Goal: Task Accomplishment & Management: Manage account settings

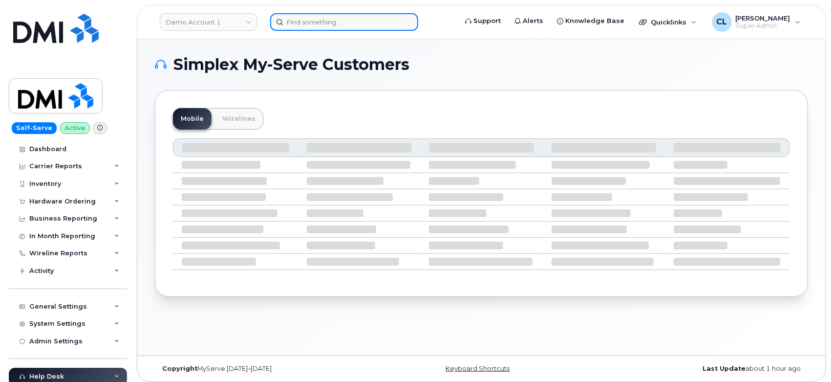
click at [320, 26] on input at bounding box center [344, 22] width 148 height 18
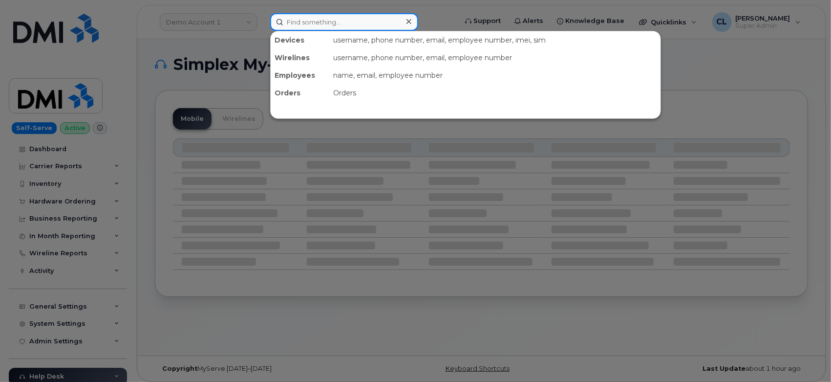
paste input "4452130711"
type input "4452130711"
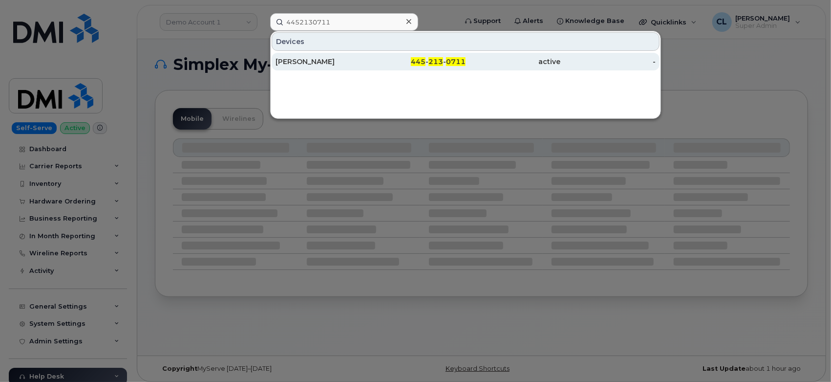
click at [287, 59] on div "JOHN SEBASTIAN" at bounding box center [323, 62] width 95 height 10
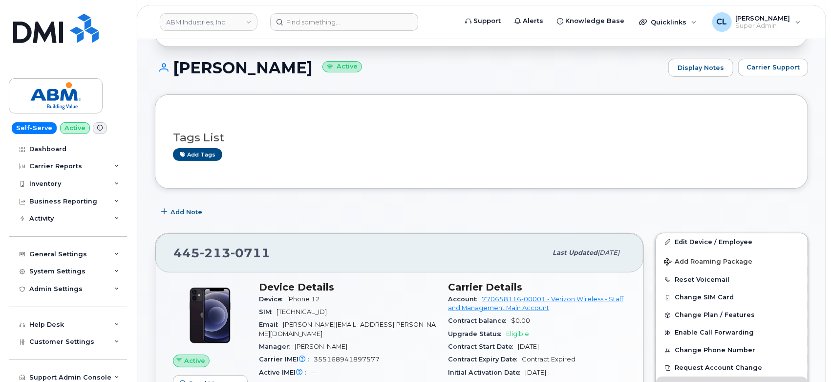
scroll to position [217, 0]
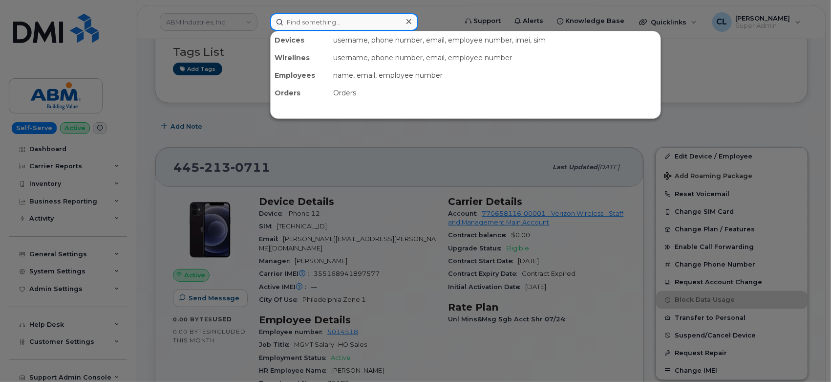
click at [358, 18] on input at bounding box center [344, 22] width 148 height 18
paste input "2677809581"
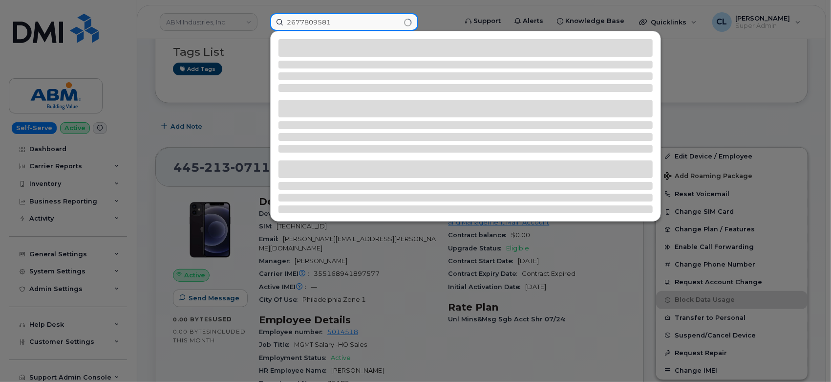
type input "2677809581"
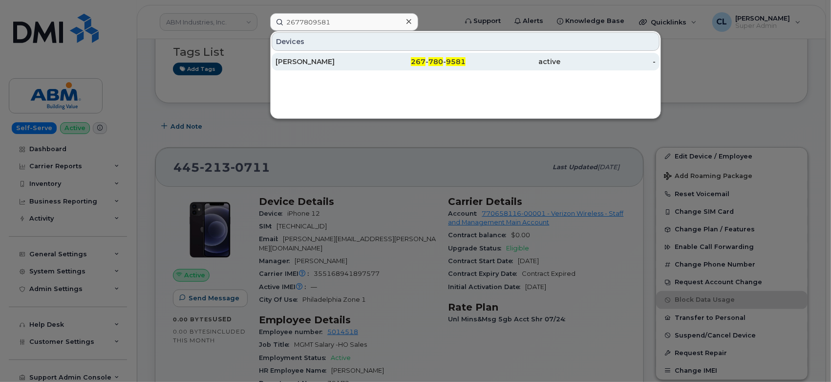
click at [307, 63] on div "STEVE THOMAS" at bounding box center [323, 62] width 95 height 10
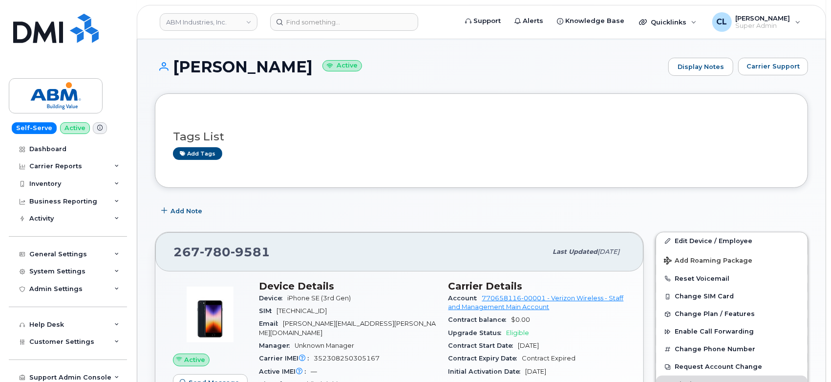
scroll to position [109, 0]
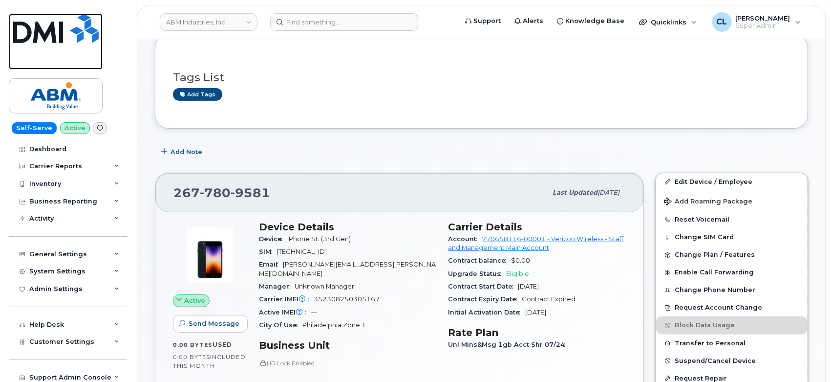
click at [88, 64] on link at bounding box center [56, 42] width 94 height 56
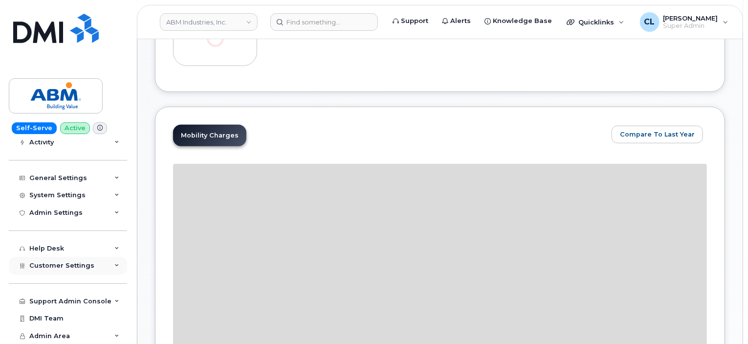
scroll to position [342, 0]
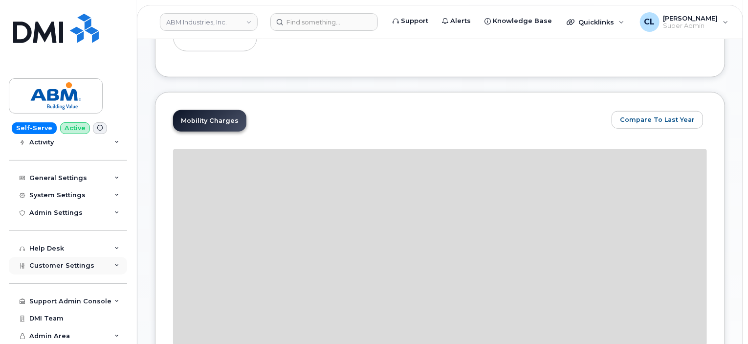
click at [114, 266] on icon at bounding box center [116, 265] width 5 height 5
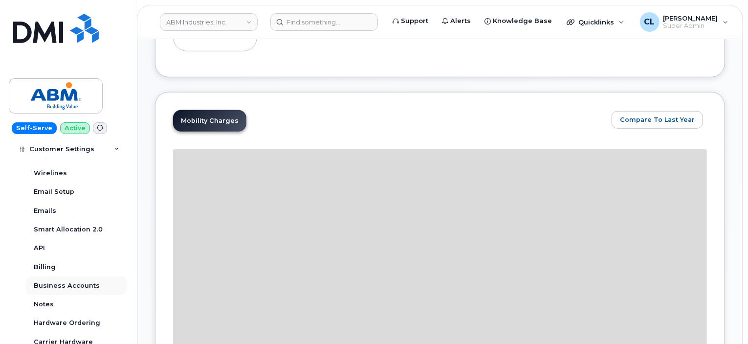
scroll to position [357, 0]
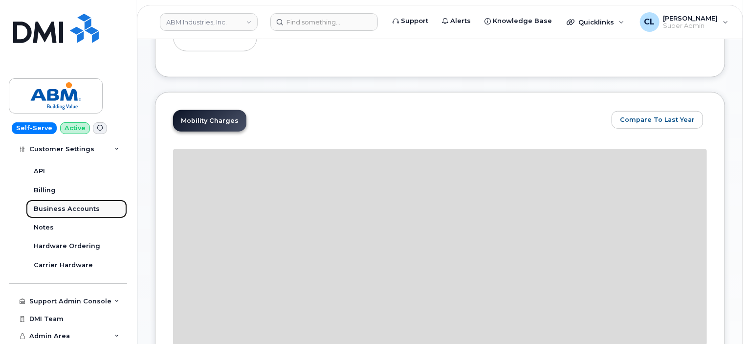
click at [67, 207] on div "Business Accounts" at bounding box center [67, 208] width 66 height 9
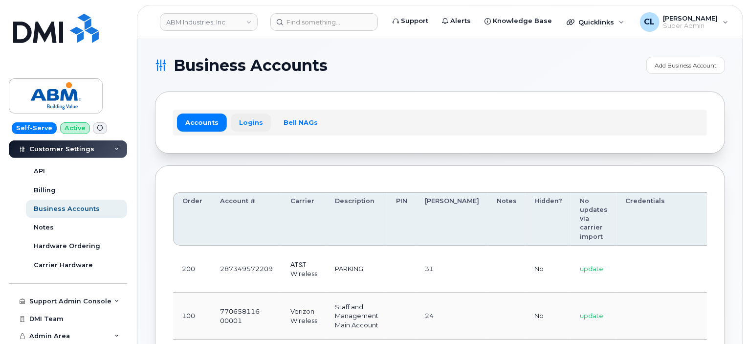
click at [249, 123] on link "Logins" at bounding box center [251, 122] width 41 height 18
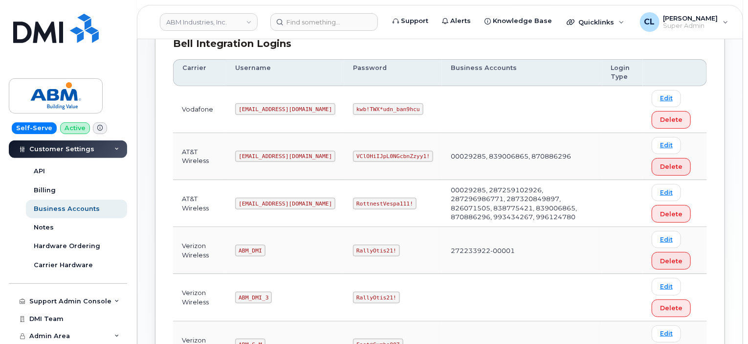
scroll to position [244, 0]
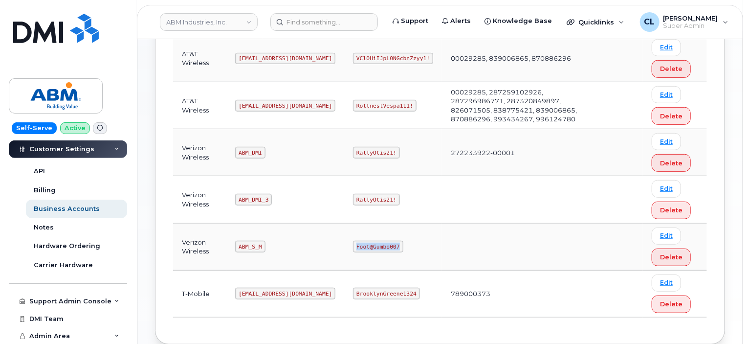
drag, startPoint x: 323, startPoint y: 244, endPoint x: 367, endPoint y: 250, distance: 44.9
click at [367, 250] on td "Foot@Gumbo007" at bounding box center [393, 246] width 98 height 47
copy code "Foot@Gumbo007"
click at [728, 62] on div "Carrier Logins Add Carrier Login Accounts Logins Bell NAGs Bell Integration Log…" at bounding box center [439, 82] width 605 height 575
click at [303, 19] on input at bounding box center [324, 22] width 108 height 18
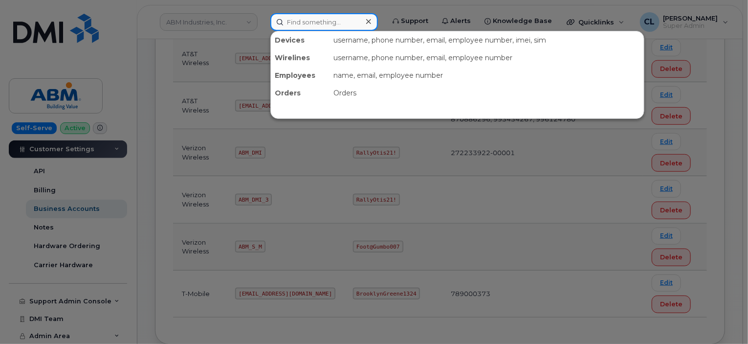
paste input "8126776365"
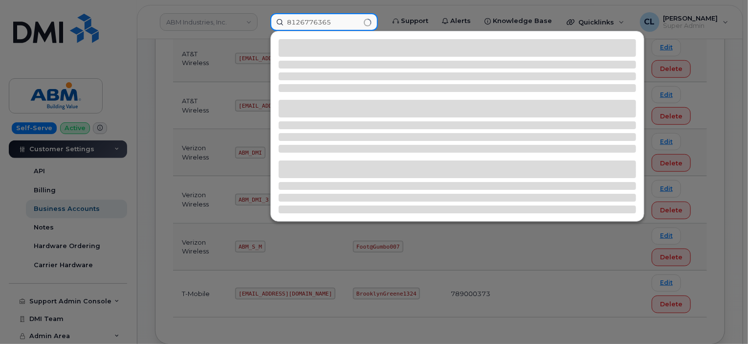
type input "8126776365"
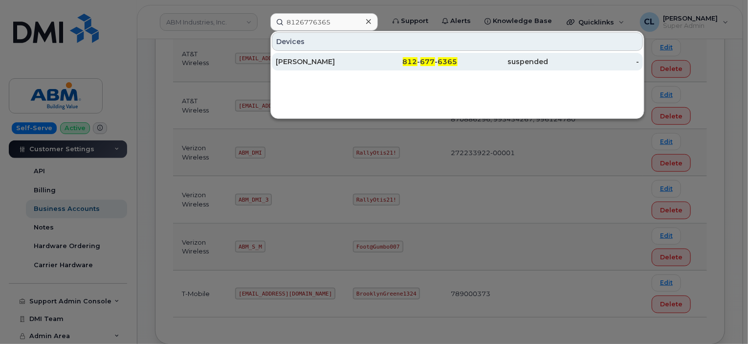
click at [301, 63] on div "TERRY WALKER" at bounding box center [321, 62] width 91 height 10
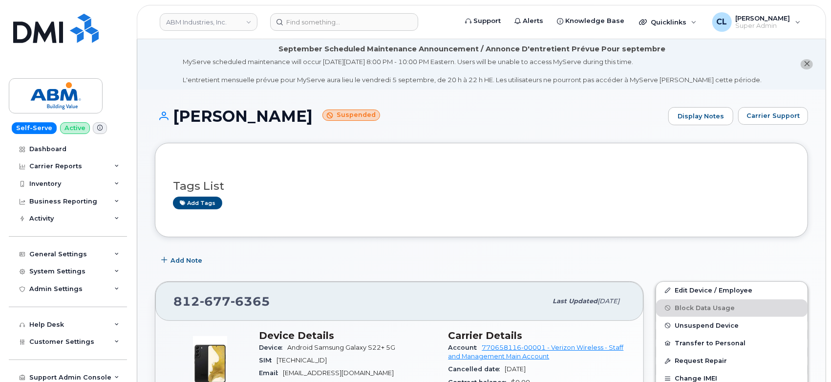
scroll to position [163, 0]
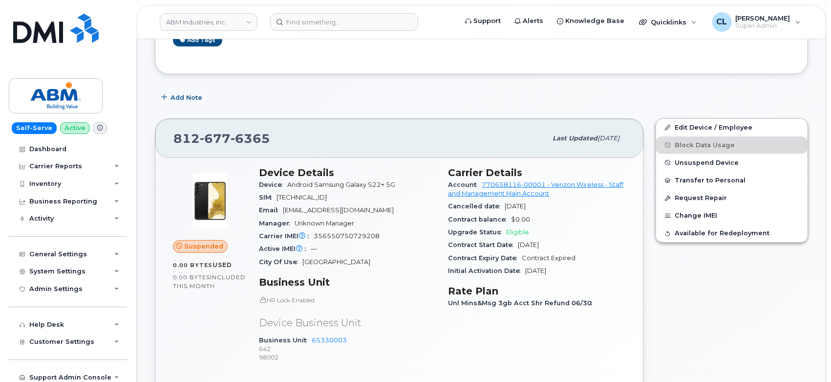
drag, startPoint x: 447, startPoint y: 170, endPoint x: 582, endPoint y: 274, distance: 170.4
click at [582, 274] on div "Carrier Details Account 770658116-00001 - Verizon Wireless - Staff and Manageme…" at bounding box center [538, 269] width 190 height 216
copy section "Carrier Details Account 770658116-00001 - Verizon Wireless - Staff and Manageme…"
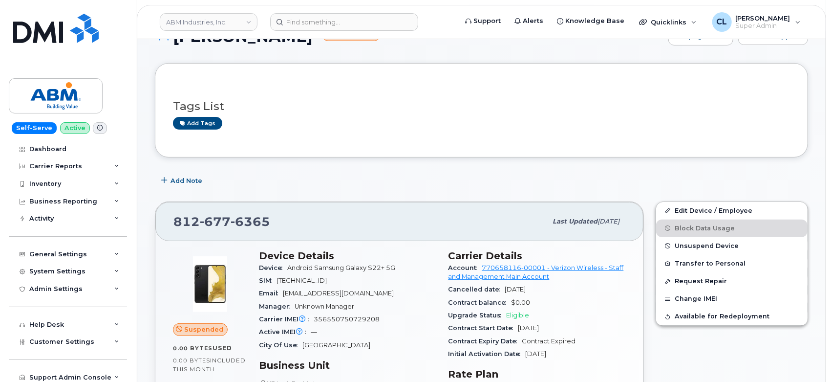
scroll to position [246, 0]
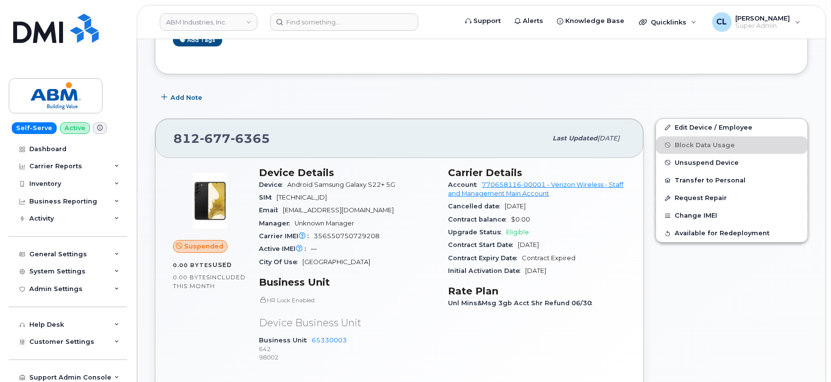
click at [778, 336] on div "Edit Device / Employee Block Data Usage Unsuspend Device Transfer to Personal R…" at bounding box center [732, 266] width 164 height 309
click at [226, 24] on link "ABM Industries, Inc." at bounding box center [209, 22] width 98 height 18
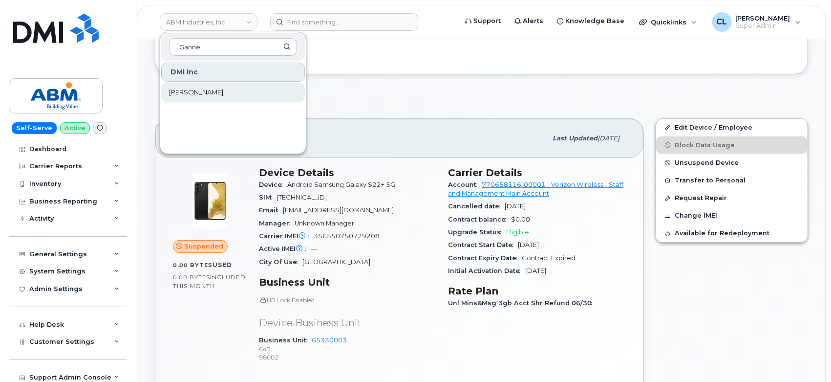
type input "Ganne"
click at [222, 91] on span "Gannett Fleming" at bounding box center [196, 92] width 54 height 10
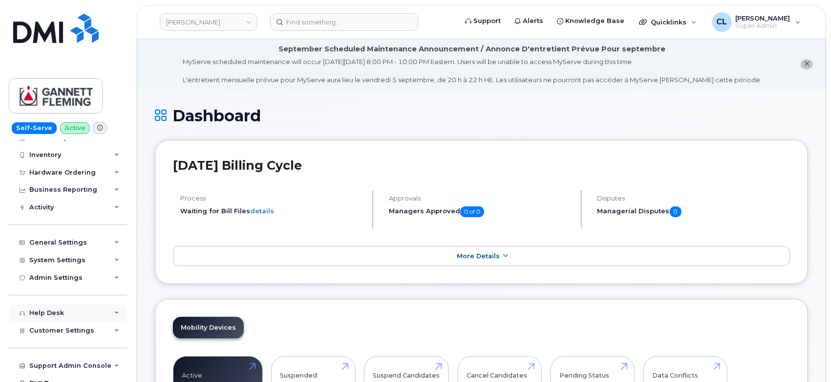
scroll to position [56, 0]
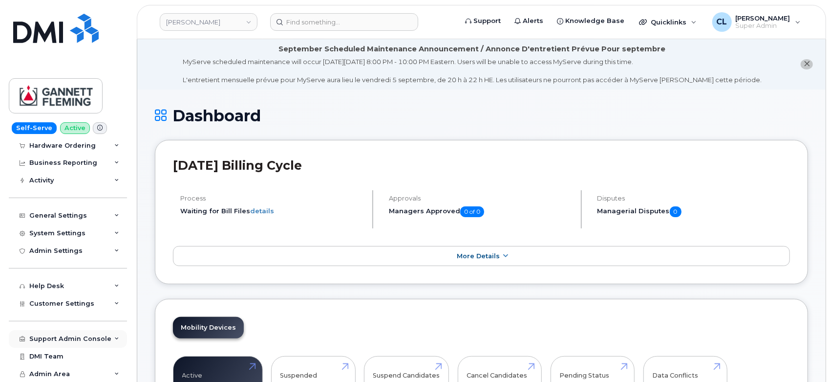
click at [117, 344] on div "Support Admin Console" at bounding box center [68, 339] width 118 height 18
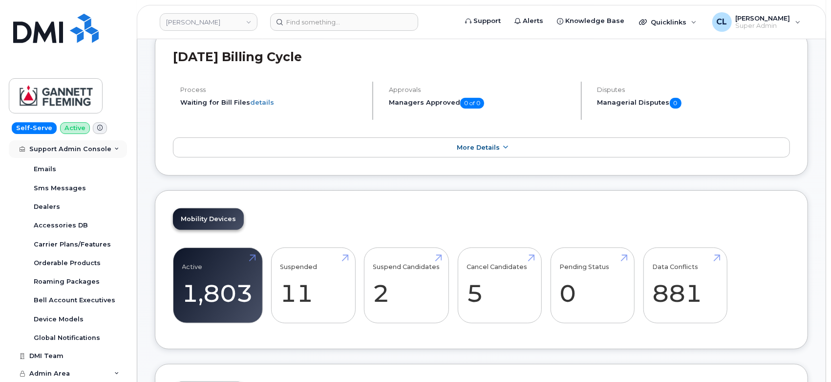
scroll to position [63, 0]
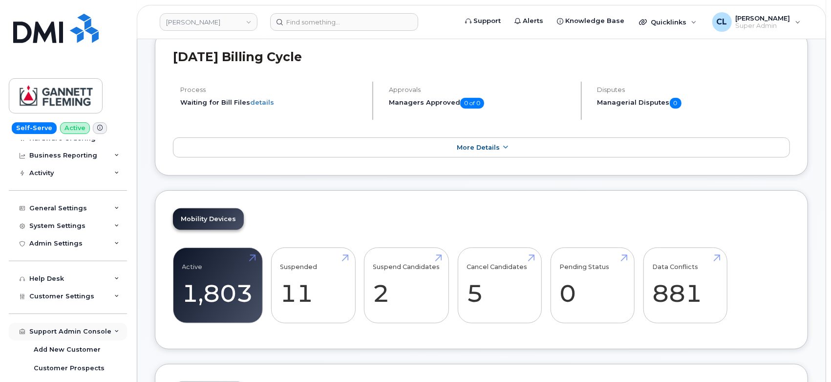
click at [111, 336] on div "Support Admin Console" at bounding box center [68, 332] width 118 height 18
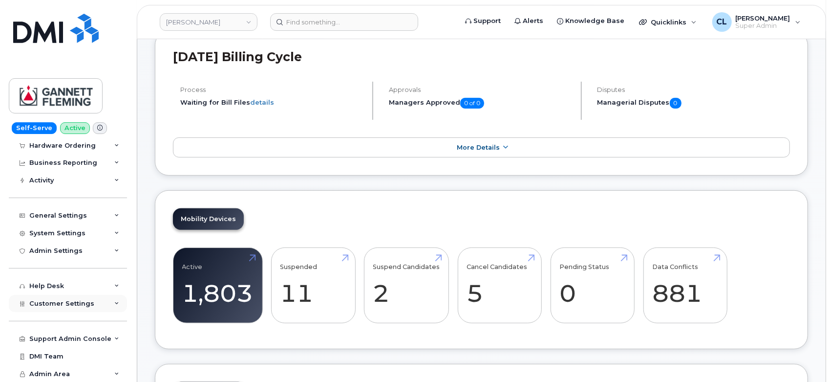
click at [116, 304] on icon at bounding box center [116, 303] width 5 height 5
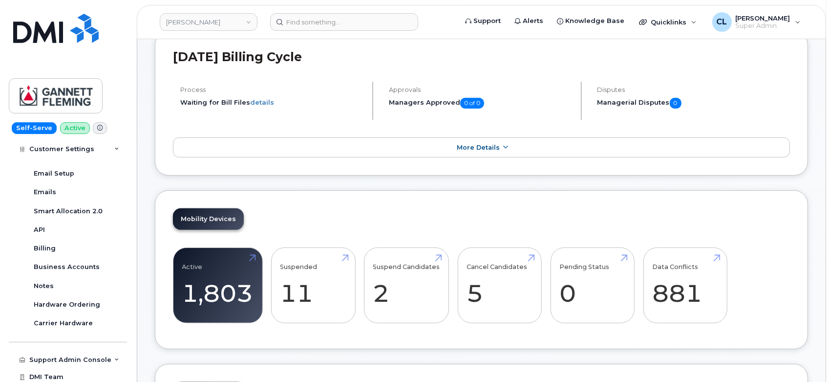
scroll to position [335, 0]
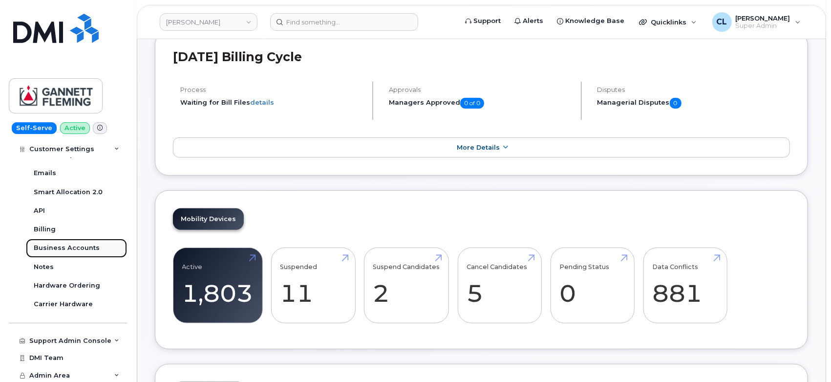
click at [67, 254] on link "Business Accounts" at bounding box center [76, 248] width 101 height 19
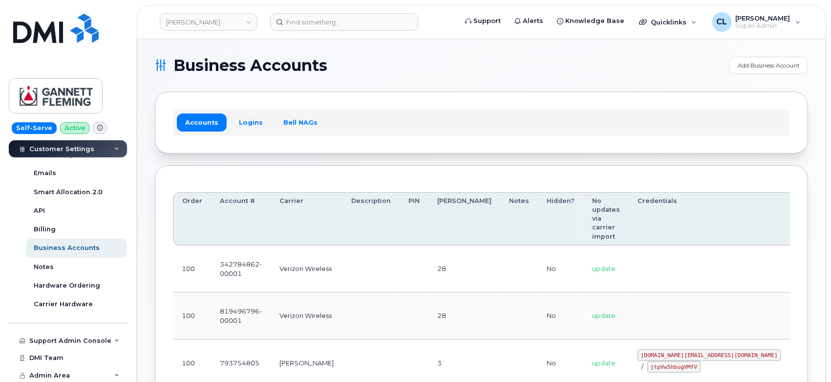
click at [251, 109] on div "Accounts Logins Bell NAGs" at bounding box center [481, 121] width 617 height 25
click at [249, 116] on link "Logins" at bounding box center [251, 122] width 41 height 18
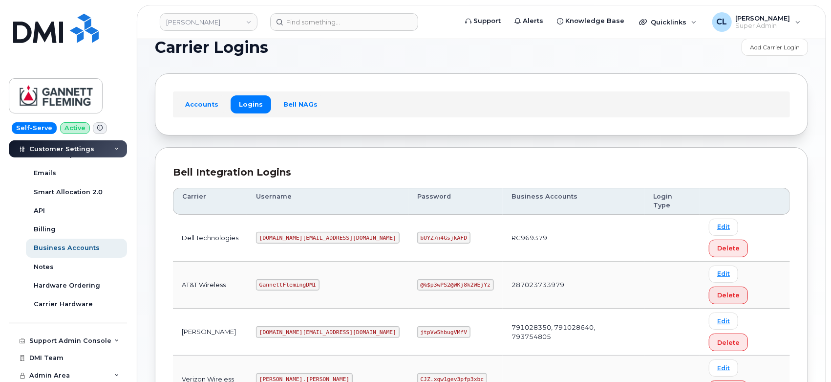
scroll to position [28, 0]
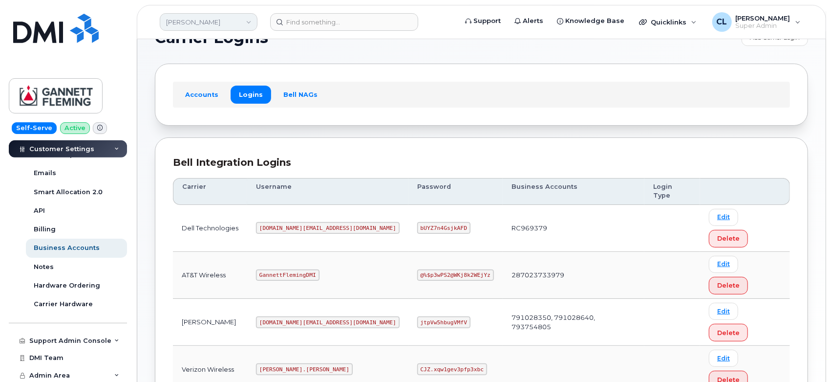
click at [226, 18] on link "Gannett Fleming" at bounding box center [209, 22] width 98 height 18
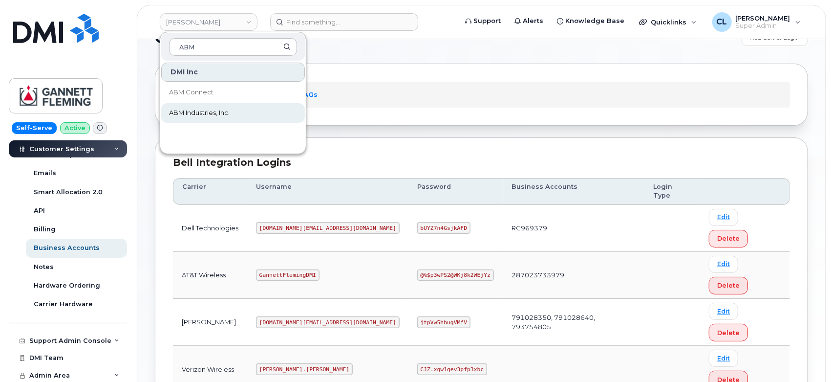
type input "ABM"
click at [224, 109] on span "ABM Industries, Inc." at bounding box center [199, 113] width 61 height 10
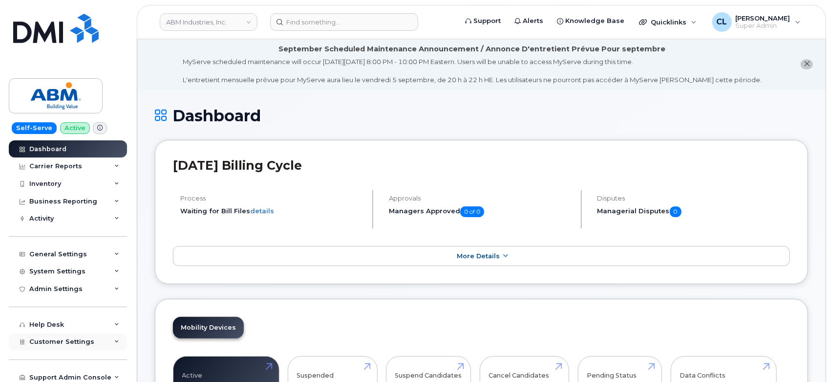
drag, startPoint x: 111, startPoint y: 344, endPoint x: 110, endPoint y: 338, distance: 5.9
click at [111, 344] on div "Customer Settings" at bounding box center [68, 342] width 118 height 18
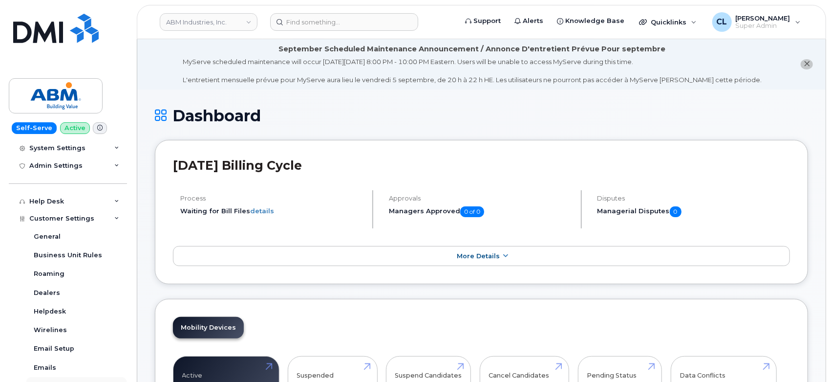
scroll to position [217, 0]
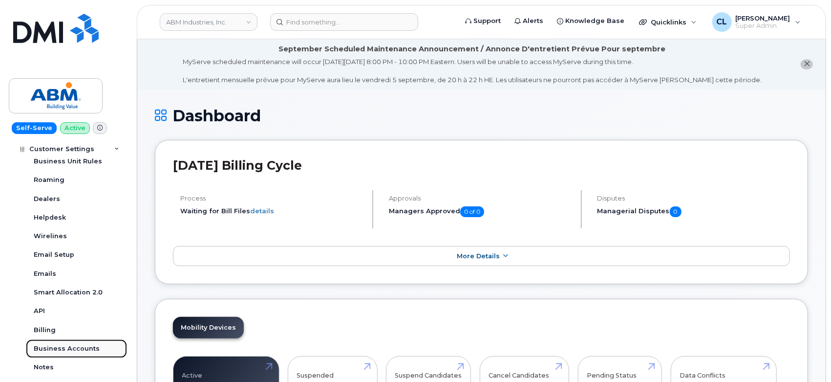
click at [74, 352] on div "Business Accounts" at bounding box center [67, 348] width 66 height 9
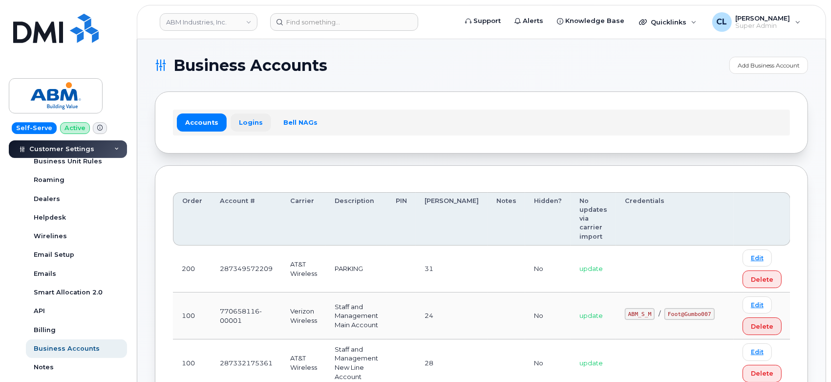
click at [246, 130] on link "Logins" at bounding box center [251, 122] width 41 height 18
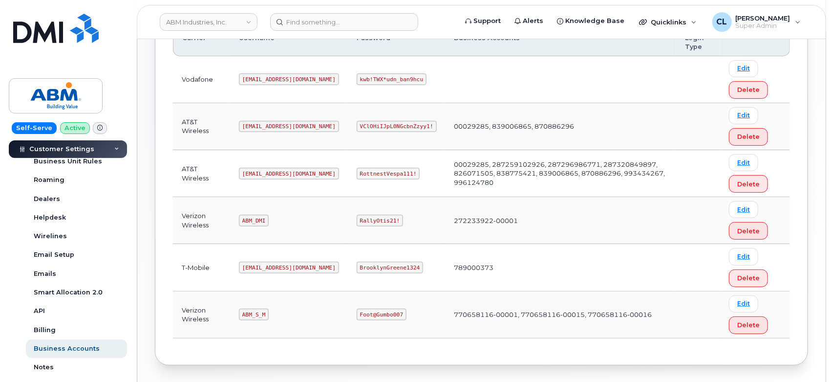
scroll to position [160, 0]
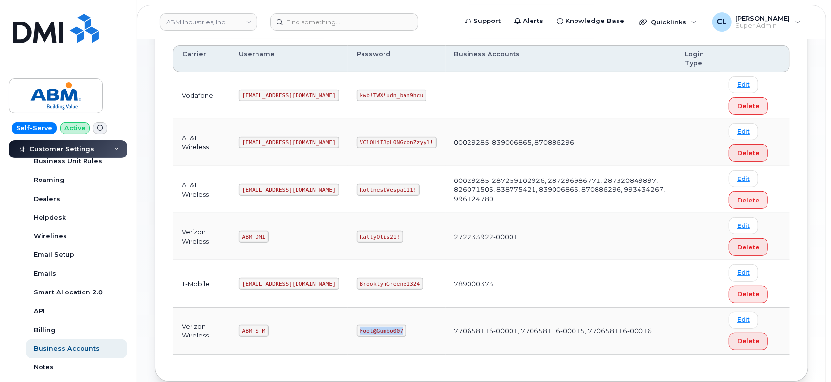
drag, startPoint x: 365, startPoint y: 331, endPoint x: 326, endPoint y: 333, distance: 39.1
click at [357, 333] on code "Foot@Gumbo007" at bounding box center [382, 331] width 50 height 12
copy code "Foot@Gumbo007"
click at [374, 337] on td "Foot@Gumbo007" at bounding box center [397, 330] width 98 height 47
click at [123, 46] on div "Self-Serve Active Dashboard Carrier Reports Monthly Billing Data Daily Data Poo…" at bounding box center [66, 191] width 132 height 382
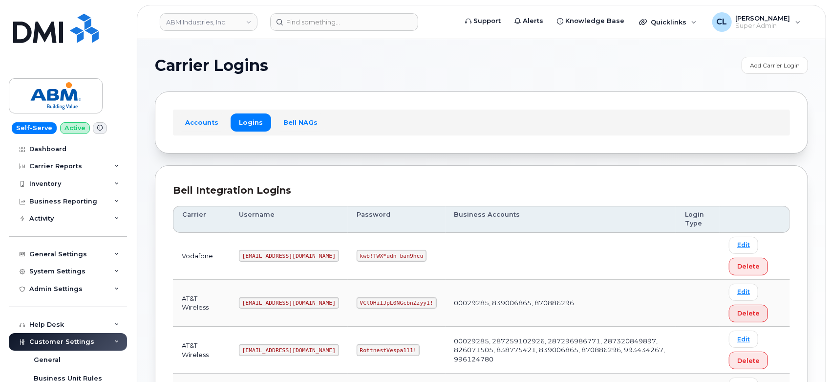
scroll to position [215, 0]
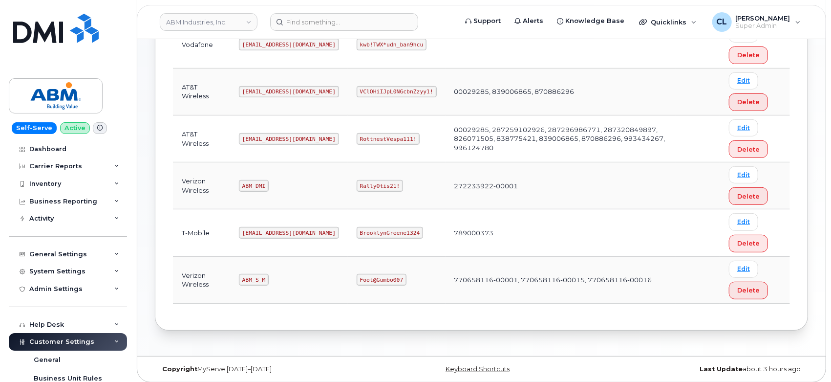
scroll to position [215, 0]
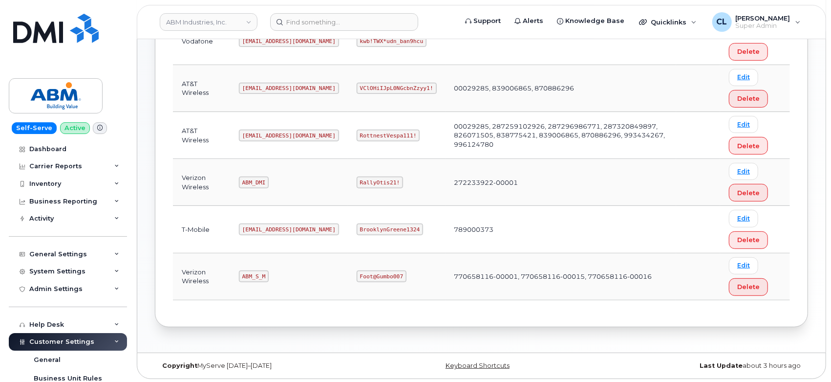
click at [117, 57] on div "Self-Serve Active Dashboard Carrier Reports Monthly Billing Data Daily Data Poo…" at bounding box center [66, 191] width 132 height 382
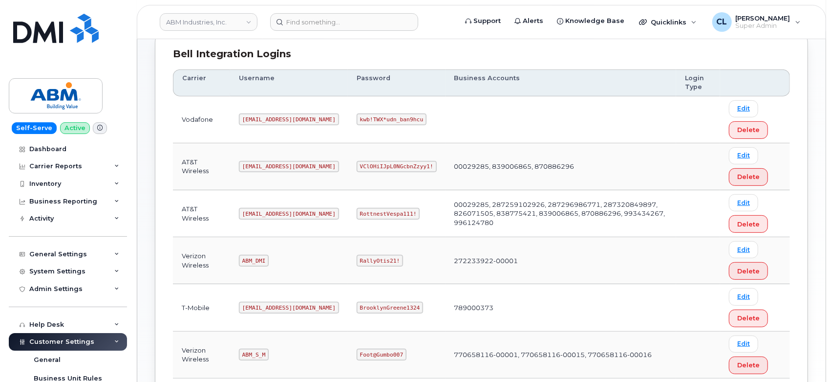
scroll to position [215, 0]
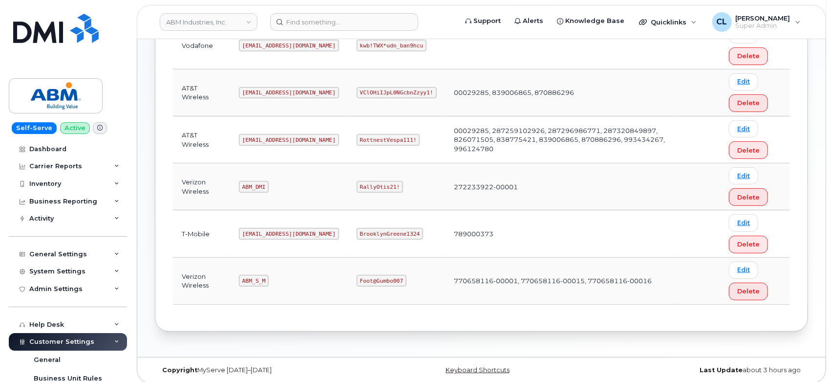
scroll to position [215, 0]
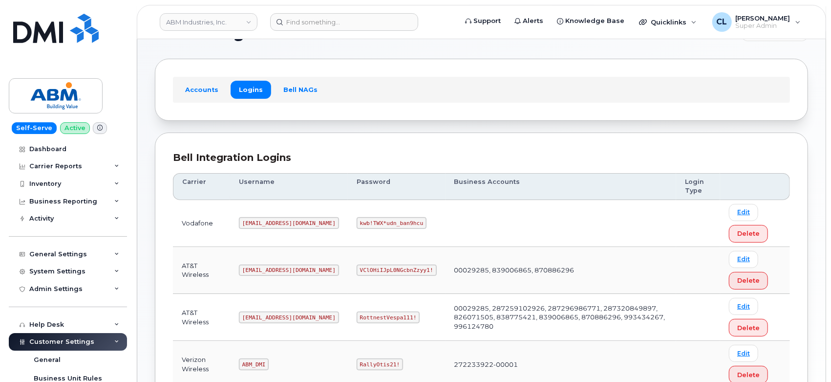
scroll to position [215, 0]
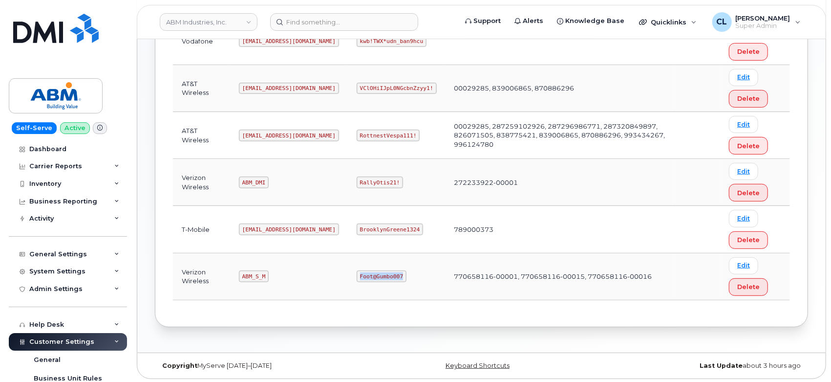
drag, startPoint x: 325, startPoint y: 276, endPoint x: 364, endPoint y: 276, distance: 39.6
click at [364, 276] on code "Foot@Gumbo007" at bounding box center [382, 276] width 50 height 12
copy code "Foot@Gumbo007"
